Goal: Task Accomplishment & Management: Manage account settings

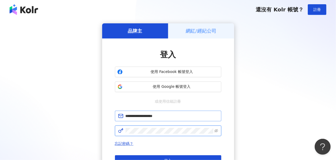
click button "登入" at bounding box center [168, 161] width 106 height 11
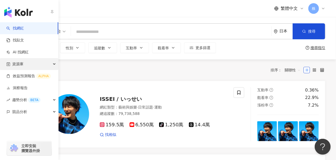
click at [31, 64] on div "資源庫" at bounding box center [29, 64] width 58 height 12
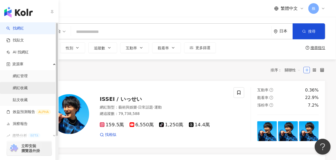
click at [26, 89] on link "網紅收藏" at bounding box center [20, 88] width 15 height 5
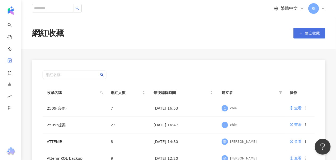
click at [306, 35] on span "建立收藏" at bounding box center [312, 33] width 15 height 4
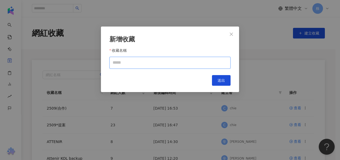
click at [166, 61] on input "收藏名稱" at bounding box center [170, 63] width 121 height 12
type input "****"
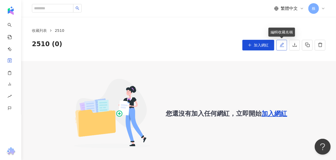
click at [284, 45] on button "button" at bounding box center [281, 45] width 11 height 11
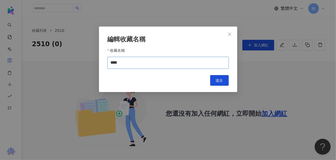
click at [126, 64] on input "****" at bounding box center [167, 63] width 121 height 12
type input "********"
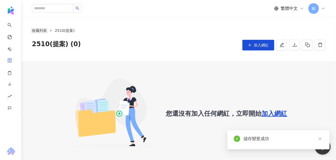
click at [40, 32] on link "收藏列表" at bounding box center [39, 31] width 17 height 6
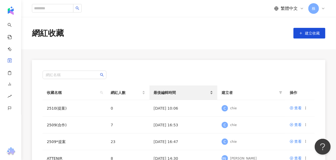
scroll to position [53, 0]
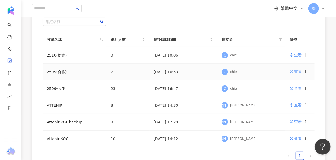
click at [297, 73] on div "查看" at bounding box center [297, 72] width 7 height 6
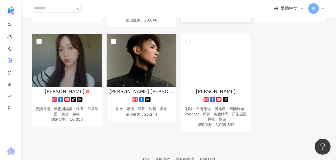
scroll to position [106, 0]
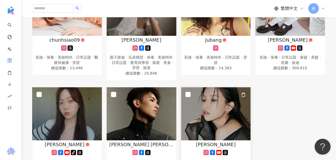
click at [244, 94] on icon "button" at bounding box center [243, 95] width 5 height 5
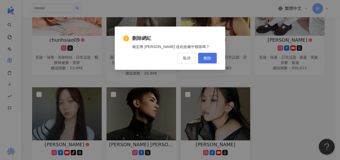
click at [207, 58] on span "刪除" at bounding box center [207, 58] width 7 height 4
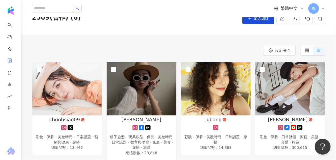
scroll to position [0, 0]
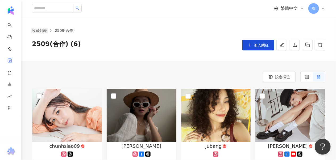
click at [41, 29] on link "收藏列表" at bounding box center [39, 31] width 17 height 6
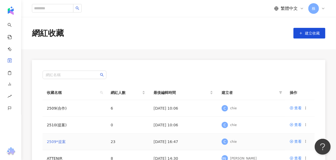
click at [61, 141] on link "2509*提案" at bounding box center [56, 142] width 19 height 4
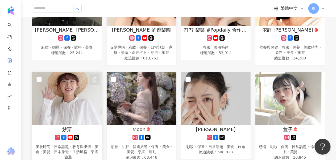
scroll to position [399, 0]
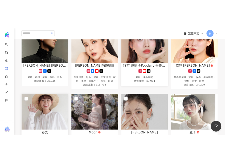
scroll to position [292, 0]
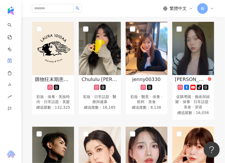
click at [146, 109] on div "jenny00330 彩妝 · 醫美 · 保養 · 飲料 · 美食 總追蹤數 ： 8,138" at bounding box center [146, 71] width 47 height 98
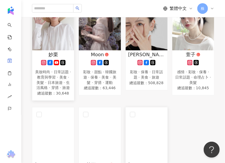
scroll to position [558, 0]
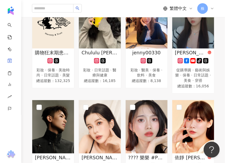
scroll to position [266, 0]
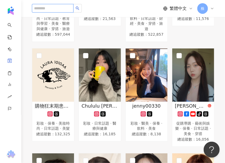
click at [54, 9] on input "search" at bounding box center [52, 8] width 41 height 9
paste input "**********"
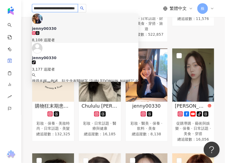
type input "**********"
click at [146, 6] on div "**********" at bounding box center [123, 8] width 182 height 17
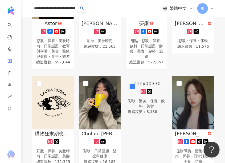
scroll to position [291, 0]
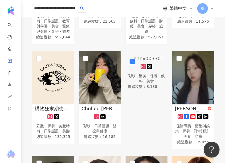
drag, startPoint x: 150, startPoint y: 63, endPoint x: 143, endPoint y: 60, distance: 7.3
click at [125, 54] on img at bounding box center [125, 54] width 0 height 0
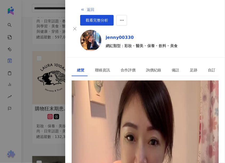
click at [87, 8] on span "返回" at bounding box center [90, 9] width 7 height 4
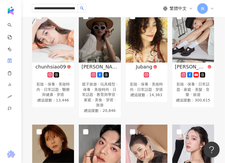
scroll to position [0, 0]
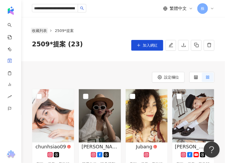
click at [46, 30] on link "收藏列表" at bounding box center [39, 31] width 17 height 6
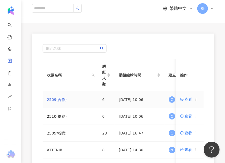
click at [57, 99] on link "2509(合作)" at bounding box center [57, 99] width 20 height 4
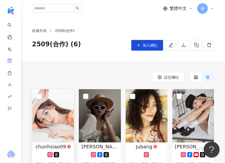
click at [55, 123] on img at bounding box center [53, 115] width 42 height 53
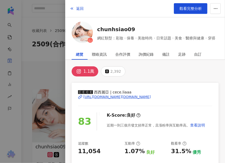
click at [57, 75] on div at bounding box center [112, 81] width 225 height 163
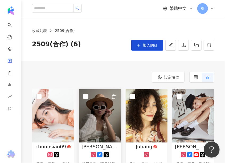
click at [97, 123] on img at bounding box center [100, 115] width 42 height 53
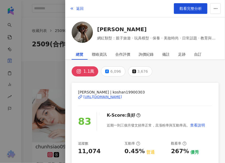
click at [50, 65] on div at bounding box center [112, 81] width 225 height 163
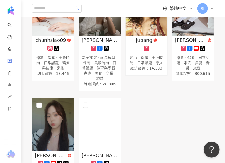
scroll to position [159, 0]
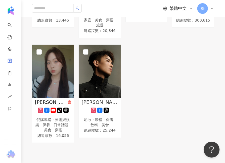
click at [173, 94] on div "chunhsiao09 彩妝 · 保養 · 美妝時尚 · 日常話題 · 醫療與健康 · 穿搭 總追蹤數 ： 13,446 Ko Shan Chang 親子旅遊…" at bounding box center [123, 35] width 186 height 213
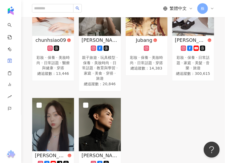
scroll to position [53, 0]
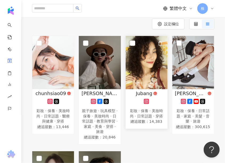
click at [137, 64] on img at bounding box center [146, 62] width 42 height 53
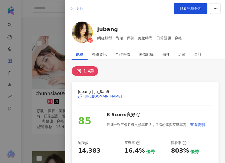
click at [73, 9] on icon "button" at bounding box center [72, 8] width 4 height 4
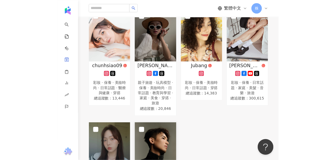
scroll to position [106, 0]
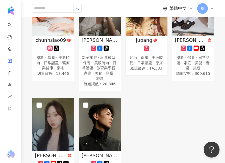
click at [159, 87] on div "chunhsiao09 彩妝 · 保養 · 美妝時尚 · 日常話題 · 醫療與健康 · 穿搭 總追蹤數 ： 13,446 Ko Shan Chang 親子旅遊…" at bounding box center [123, 88] width 186 height 213
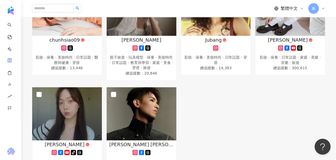
click at [111, 6] on div "繁體中文 株" at bounding box center [178, 8] width 293 height 17
click at [48, 7] on input "search" at bounding box center [52, 8] width 41 height 9
paste input "**********"
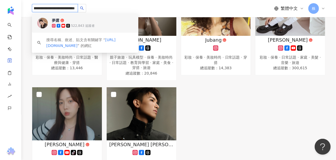
type input "**********"
click at [135, 3] on div "**********" at bounding box center [178, 8] width 293 height 17
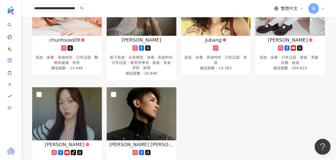
scroll to position [0, 0]
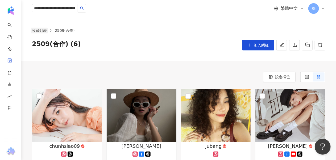
click at [40, 29] on link "收藏列表" at bounding box center [39, 31] width 17 height 6
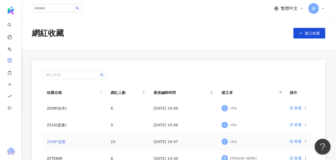
click at [56, 142] on link "2509*提案" at bounding box center [56, 142] width 19 height 4
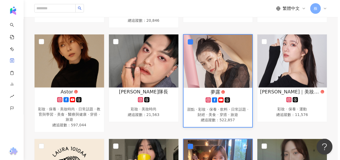
scroll to position [157, 0]
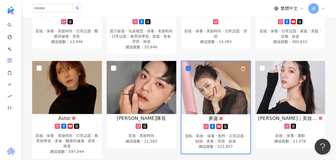
drag, startPoint x: 222, startPoint y: 85, endPoint x: 211, endPoint y: 80, distance: 12.5
click at [211, 80] on img at bounding box center [215, 87] width 69 height 53
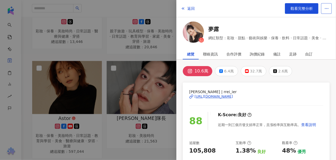
click at [331, 7] on button "button" at bounding box center [326, 8] width 11 height 11
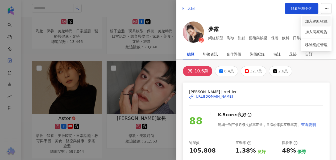
click at [323, 20] on div "加入網紅收藏" at bounding box center [316, 21] width 22 height 6
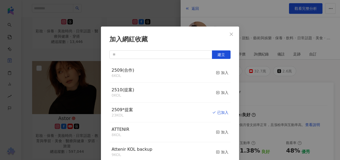
scroll to position [5, 0]
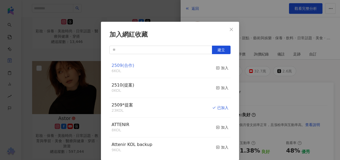
click at [123, 66] on span "2509(合作)" at bounding box center [123, 65] width 23 height 5
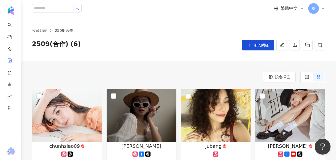
click at [249, 39] on div "收藏列表 2509(合作) 2509(合作) (6) 加入網紅" at bounding box center [178, 39] width 314 height 23
click at [253, 46] on button "加入網紅" at bounding box center [258, 45] width 32 height 11
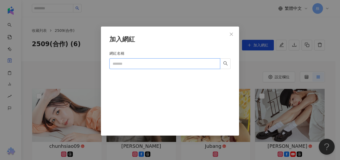
click at [139, 63] on input "網紅名稱" at bounding box center [165, 63] width 111 height 11
paste input "**********"
type input "**********"
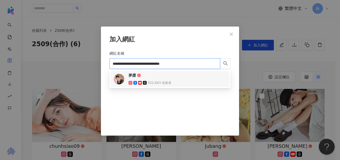
click at [158, 76] on span "夢露" at bounding box center [146, 75] width 35 height 5
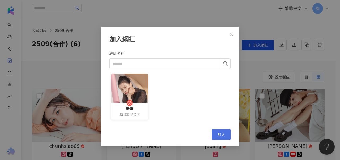
click at [218, 133] on span "加入" at bounding box center [221, 135] width 7 height 4
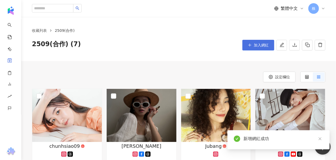
click at [253, 47] on button "加入網紅" at bounding box center [258, 45] width 32 height 11
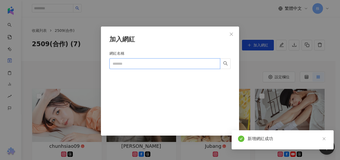
click at [129, 62] on input "網紅名稱" at bounding box center [165, 63] width 111 height 11
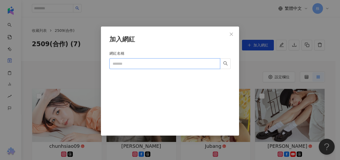
paste input "**********"
type input "**********"
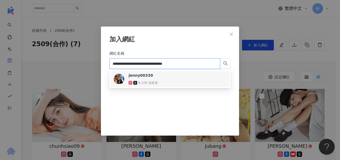
click at [154, 81] on div "8,108 追蹤者" at bounding box center [148, 83] width 20 height 5
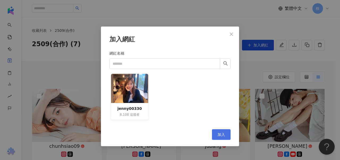
click at [223, 133] on span "加入" at bounding box center [221, 135] width 7 height 4
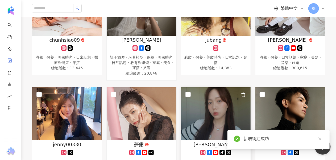
scroll to position [184, 0]
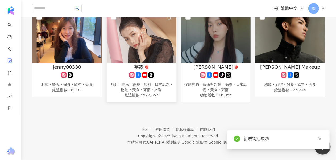
click at [147, 48] on img at bounding box center [142, 36] width 70 height 53
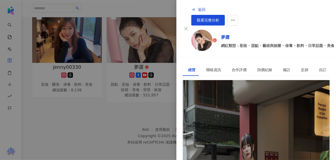
scroll to position [144, 0]
click at [198, 7] on span "返回" at bounding box center [201, 9] width 7 height 4
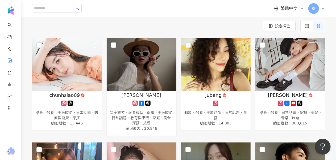
scroll to position [0, 0]
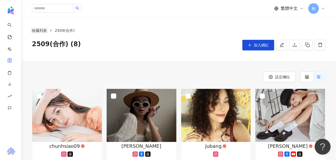
click at [40, 29] on link "收藏列表" at bounding box center [39, 31] width 17 height 6
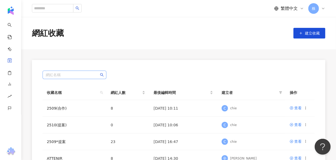
scroll to position [27, 0]
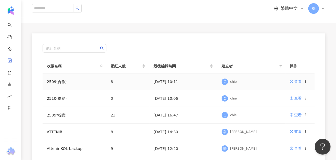
drag, startPoint x: 58, startPoint y: 82, endPoint x: 82, endPoint y: 56, distance: 35.5
click at [82, 56] on div "網紅名稱 收藏名稱 網紅人數 最後編輯時間 建立者 操作 2509(合作) 8 2025/8/26 10:11 C chie 查看 2510(提案) 0 20…" at bounding box center [178, 117] width 293 height 168
click at [63, 81] on link "2509(合作)" at bounding box center [57, 82] width 20 height 4
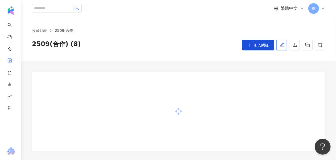
click at [283, 43] on icon "edit" at bounding box center [281, 45] width 5 height 5
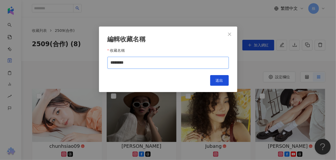
click at [150, 61] on input "********" at bounding box center [167, 63] width 121 height 12
type input "*******"
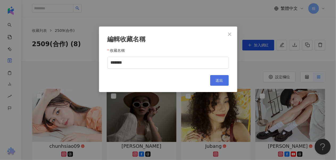
click at [222, 79] on span "送出" at bounding box center [219, 80] width 7 height 4
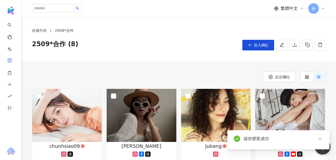
click at [167, 28] on ol "收藏列表 2509*合作" at bounding box center [178, 31] width 293 height 6
click at [38, 30] on link "收藏列表" at bounding box center [39, 31] width 17 height 6
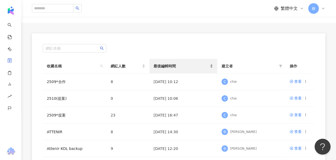
click at [193, 68] on span "最後編輯時間" at bounding box center [181, 66] width 55 height 6
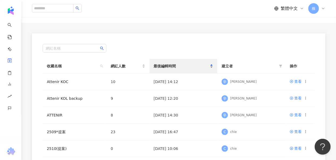
click at [187, 67] on span "最後編輯時間" at bounding box center [181, 66] width 55 height 6
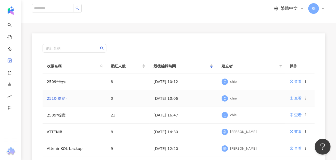
click at [53, 100] on link "2510(提案)" at bounding box center [57, 98] width 20 height 4
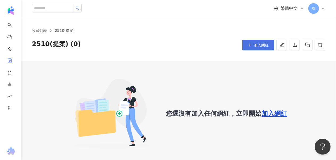
click at [259, 45] on span "加入網紅" at bounding box center [261, 45] width 15 height 4
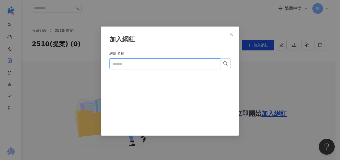
click at [135, 64] on input "網紅名稱" at bounding box center [165, 63] width 111 height 11
click at [127, 64] on input "網紅名稱" at bounding box center [165, 63] width 111 height 11
paste input "**********"
type input "**********"
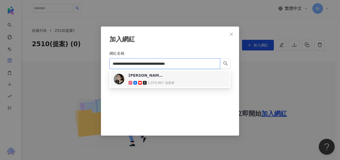
click at [160, 81] on div "1,070,967 追蹤者" at bounding box center [161, 83] width 27 height 5
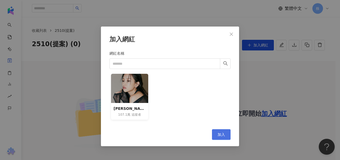
click at [220, 133] on span "加入" at bounding box center [221, 135] width 7 height 4
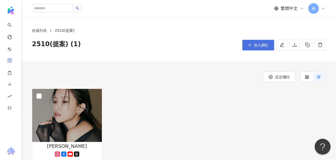
click at [255, 44] on span "加入網紅" at bounding box center [261, 45] width 15 height 4
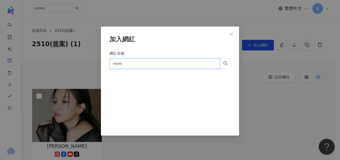
click at [155, 63] on input "網紅名稱" at bounding box center [165, 63] width 111 height 11
paste input "**********"
type input "**********"
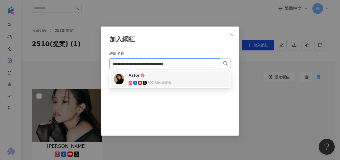
click at [158, 76] on span "Astor" at bounding box center [146, 75] width 35 height 5
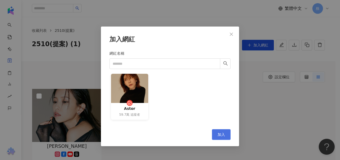
click at [228, 136] on button "加入" at bounding box center [221, 134] width 19 height 11
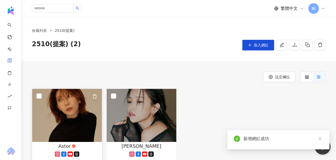
click at [58, 122] on img at bounding box center [67, 115] width 70 height 53
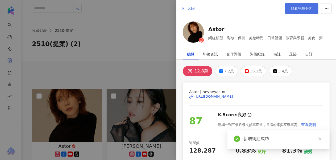
click at [302, 7] on span "觀看完整分析" at bounding box center [301, 8] width 22 height 4
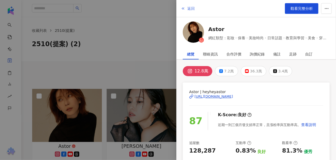
click at [186, 8] on button "返回" at bounding box center [187, 8] width 14 height 11
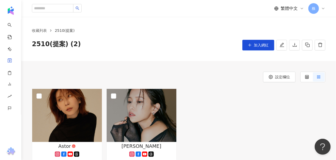
click at [231, 125] on div "Astor 彩妝 · 保養 · 美妝時尚 · 日常話題 · 教育與學習 · 美食 · 醫療與健康 · 穿搭 · 旅遊 總追蹤數 ： 597,044 黃小米 彩…" at bounding box center [178, 138] width 297 height 98
drag, startPoint x: 217, startPoint y: 106, endPoint x: 212, endPoint y: 107, distance: 4.8
click at [217, 106] on div "Astor 彩妝 · 保養 · 美妝時尚 · 日常話題 · 教育與學習 · 美食 · 醫療與健康 · 穿搭 · 旅遊 總追蹤數 ： 597,044 黃小米 彩…" at bounding box center [178, 138] width 297 height 98
click at [207, 106] on div "Astor 彩妝 · 保養 · 美妝時尚 · 日常話題 · 教育與學習 · 美食 · 醫療與健康 · 穿搭 · 旅遊 總追蹤數 ： 597,044 黃小米 彩…" at bounding box center [178, 138] width 297 height 98
click at [204, 74] on div "設定欄位" at bounding box center [178, 77] width 293 height 11
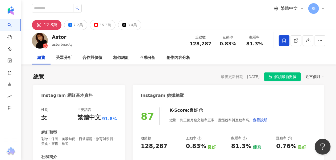
click at [287, 77] on span "解鎖最新數據" at bounding box center [285, 77] width 22 height 9
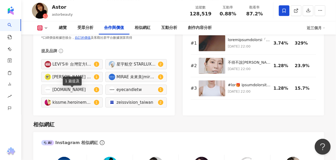
scroll to position [840, 0]
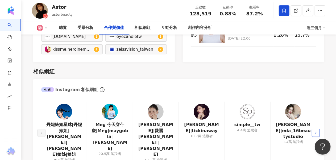
click at [318, 129] on button "button" at bounding box center [316, 133] width 8 height 8
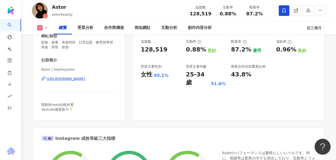
scroll to position [0, 0]
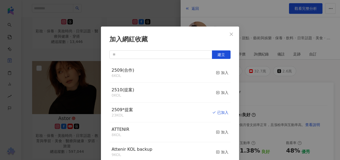
scroll to position [5, 0]
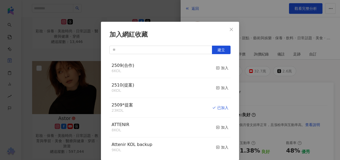
click at [230, 28] on icon "close" at bounding box center [231, 29] width 3 height 3
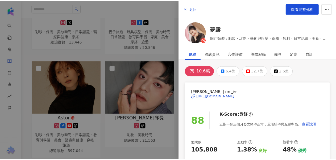
scroll to position [0, 0]
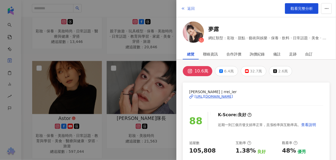
click at [185, 5] on button "返回" at bounding box center [187, 8] width 14 height 11
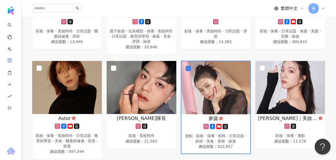
scroll to position [77, 0]
